Goal: Communication & Community: Answer question/provide support

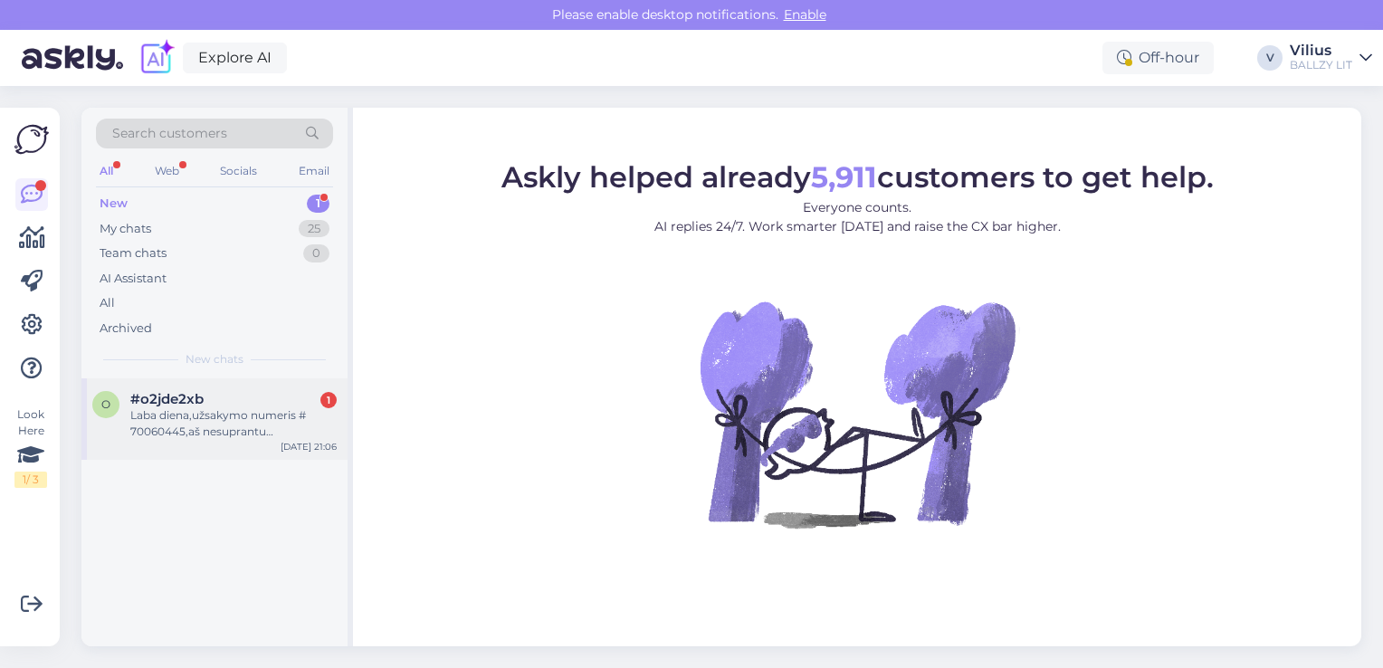
click at [193, 437] on div "Laba diena,užsakymo numeris # 70060445,aš nesuprantu [DOMAIN_NAME] tai nusipirk…" at bounding box center [233, 423] width 206 height 33
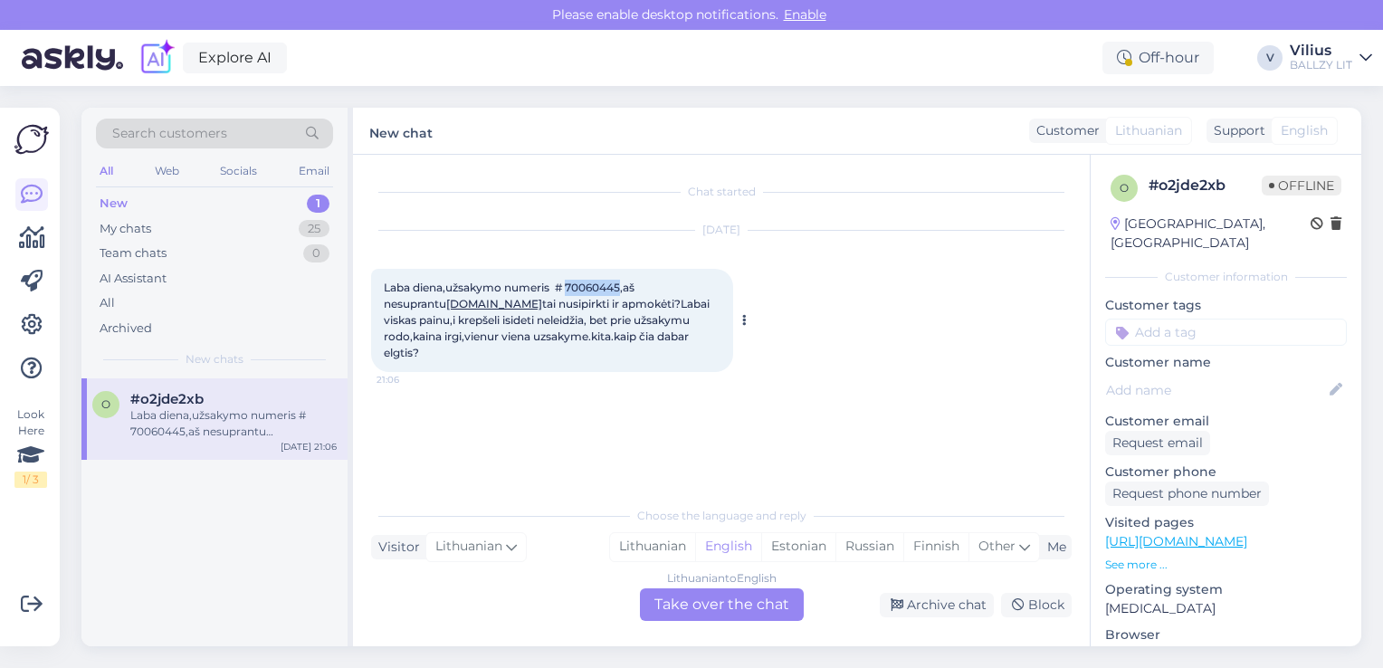
drag, startPoint x: 567, startPoint y: 283, endPoint x: 622, endPoint y: 282, distance: 55.3
click at [622, 282] on span "Laba diena,užsakymo numeris # 70060445,aš nesuprantu [DOMAIN_NAME] tai nusipirk…" at bounding box center [548, 320] width 329 height 79
copy span "70060445"
click at [667, 552] on div "Lithuanian" at bounding box center [652, 546] width 85 height 27
click at [707, 599] on div "Lithuanian to Lithuanian Take over the chat" at bounding box center [722, 605] width 164 height 33
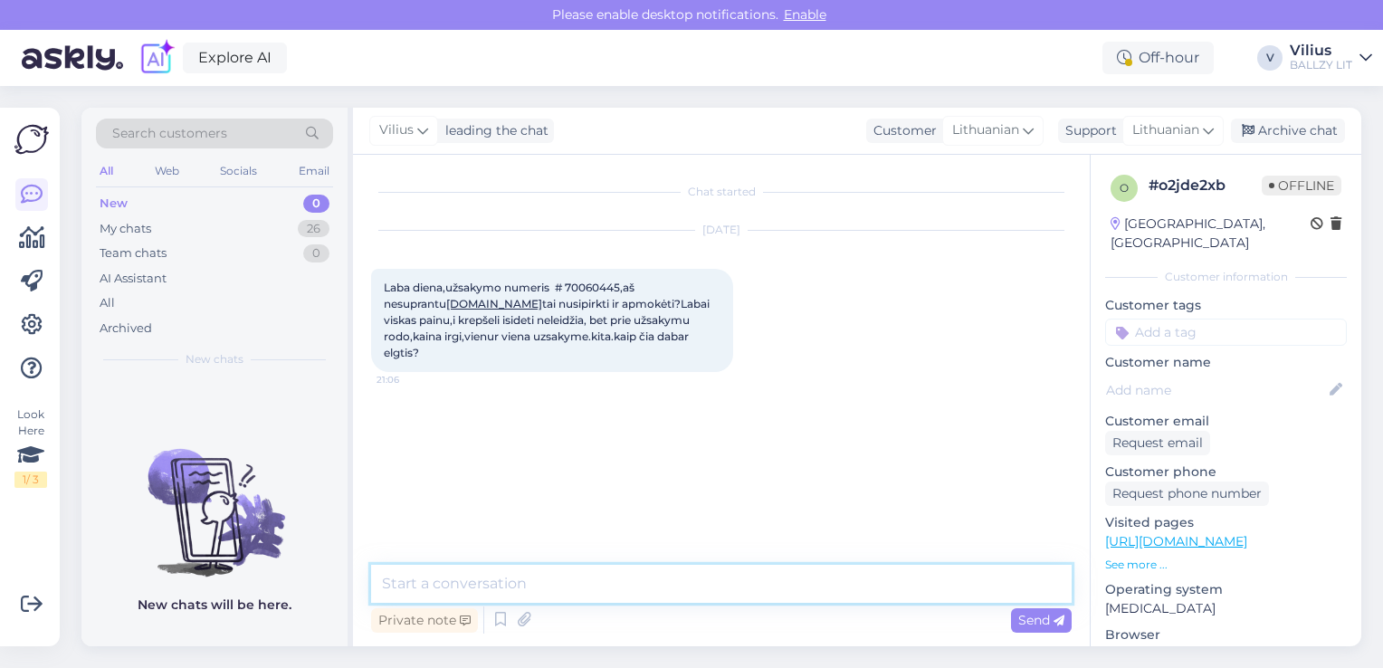
click at [677, 578] on textarea at bounding box center [721, 584] width 701 height 38
type textarea "G"
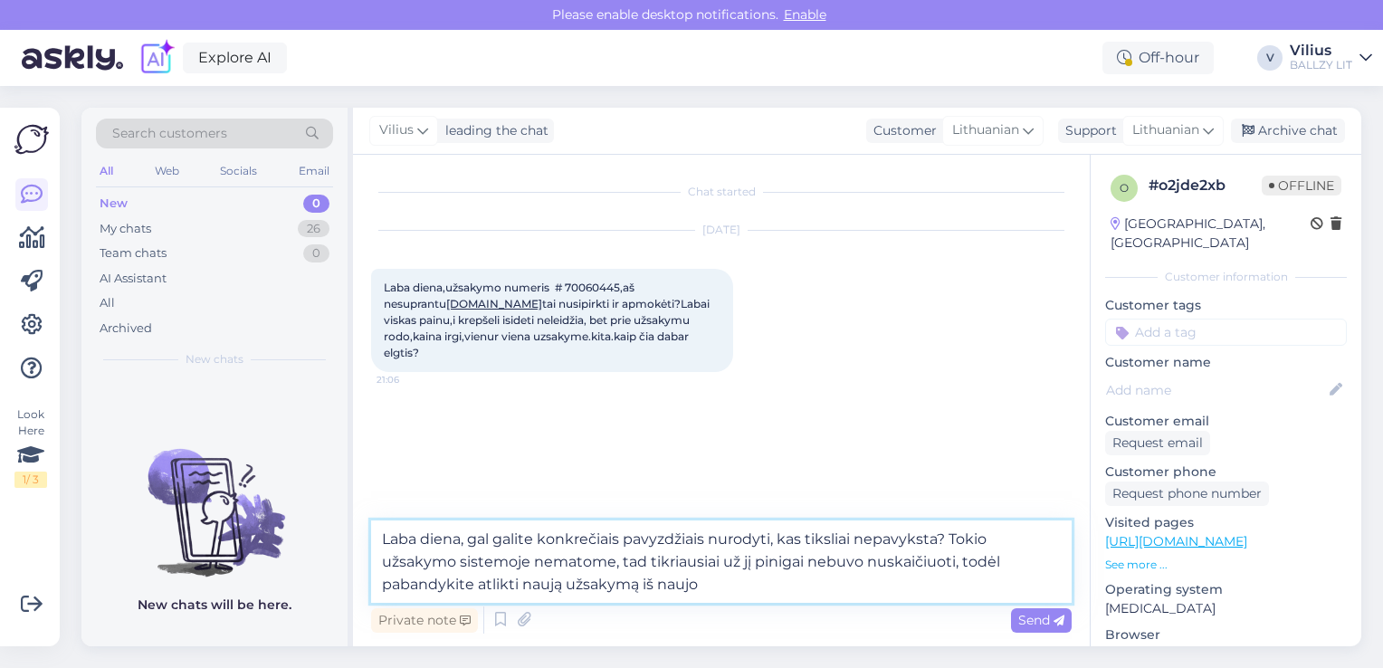
type textarea "Laba diena, gal galite konkrečiais pavyzdžiais nurodyti, kas tiksliai nepavykst…"
